Goal: Use online tool/utility: Utilize a website feature to perform a specific function

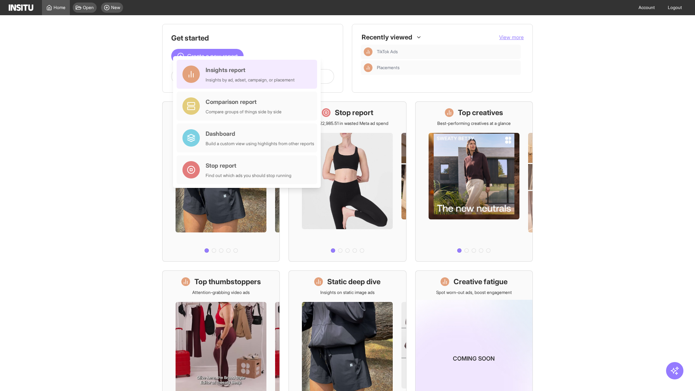
click at [249, 74] on div "Insights report Insights by ad, adset, campaign, or placement" at bounding box center [250, 74] width 89 height 17
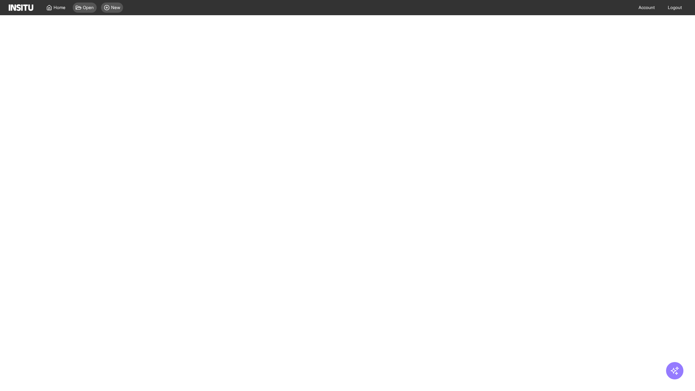
select select "**"
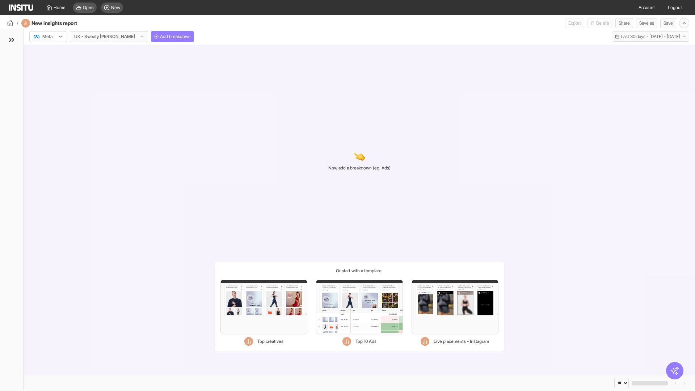
click at [48, 37] on div at bounding box center [43, 36] width 20 height 7
click at [48, 52] on span "Meta" at bounding box center [48, 52] width 10 height 7
